Goal: Information Seeking & Learning: Learn about a topic

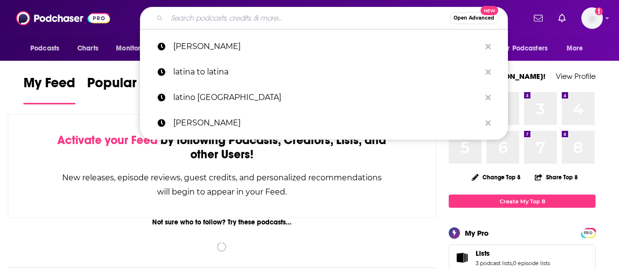
click at [268, 20] on input "Search podcasts, credits, & more..." at bounding box center [308, 18] width 282 height 16
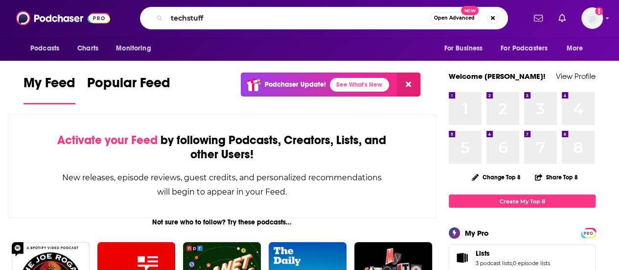
type input "techstuff"
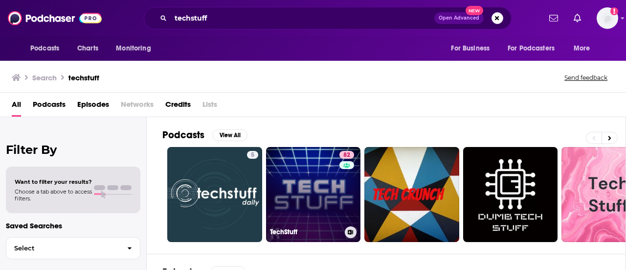
click at [302, 180] on link "82 TechStuff" at bounding box center [313, 194] width 95 height 95
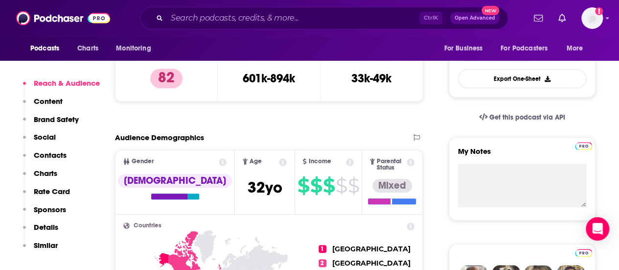
scroll to position [245, 0]
